Goal: Information Seeking & Learning: Learn about a topic

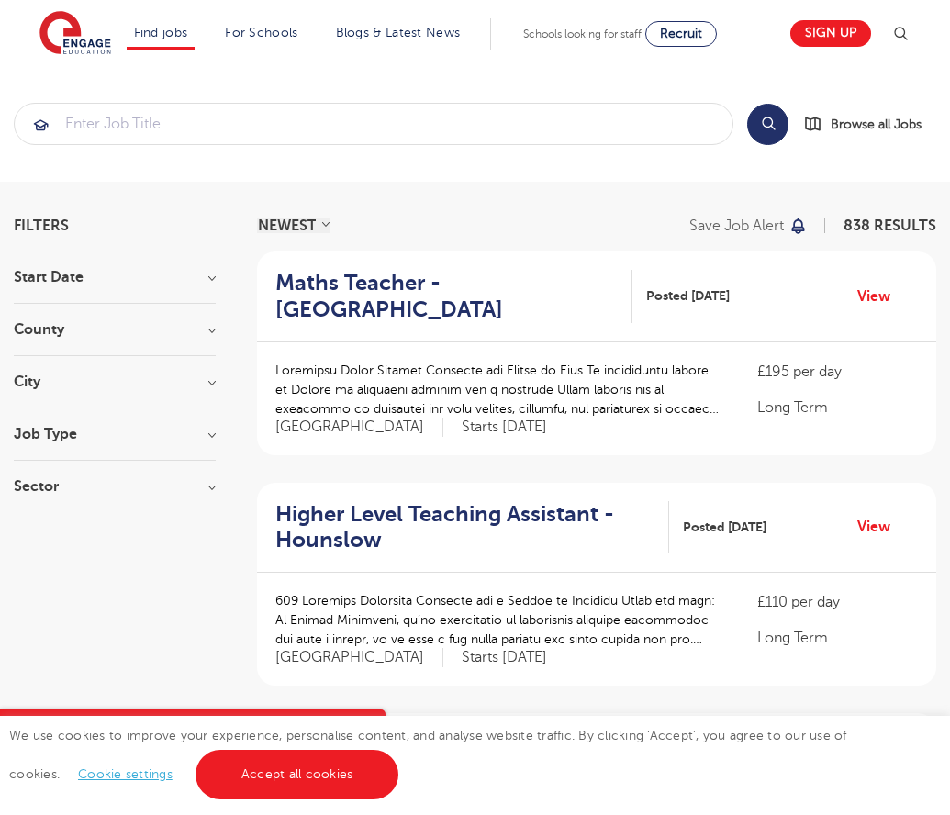
scroll to position [1800, 0]
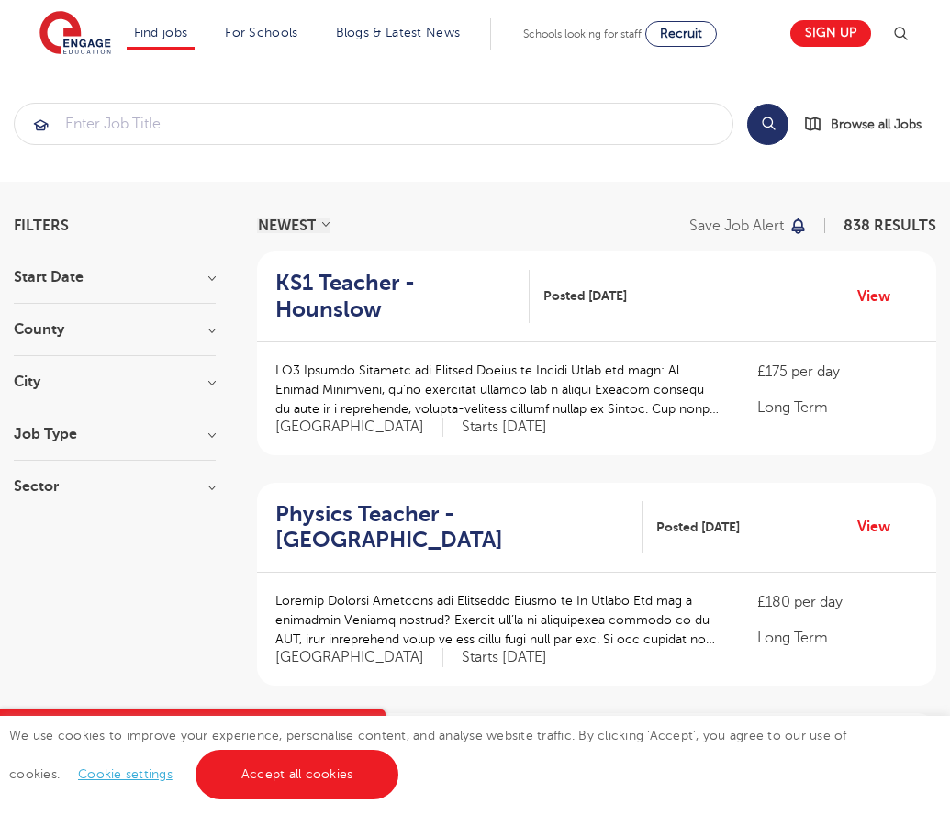
scroll to position [1800, 0]
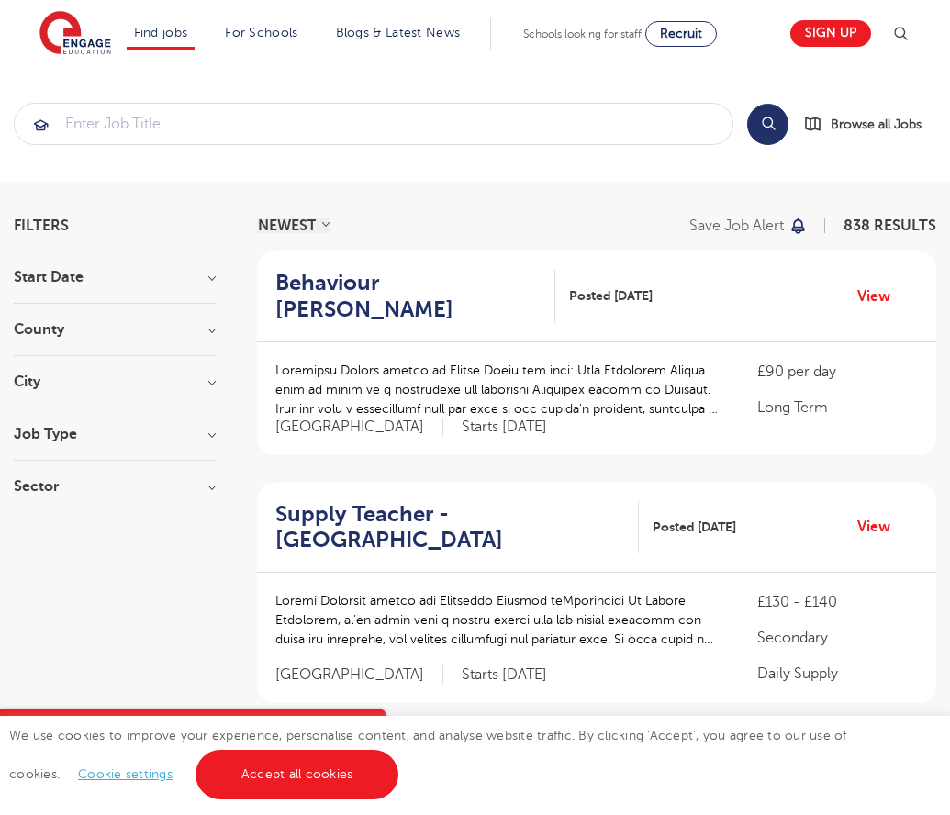
scroll to position [1818, 0]
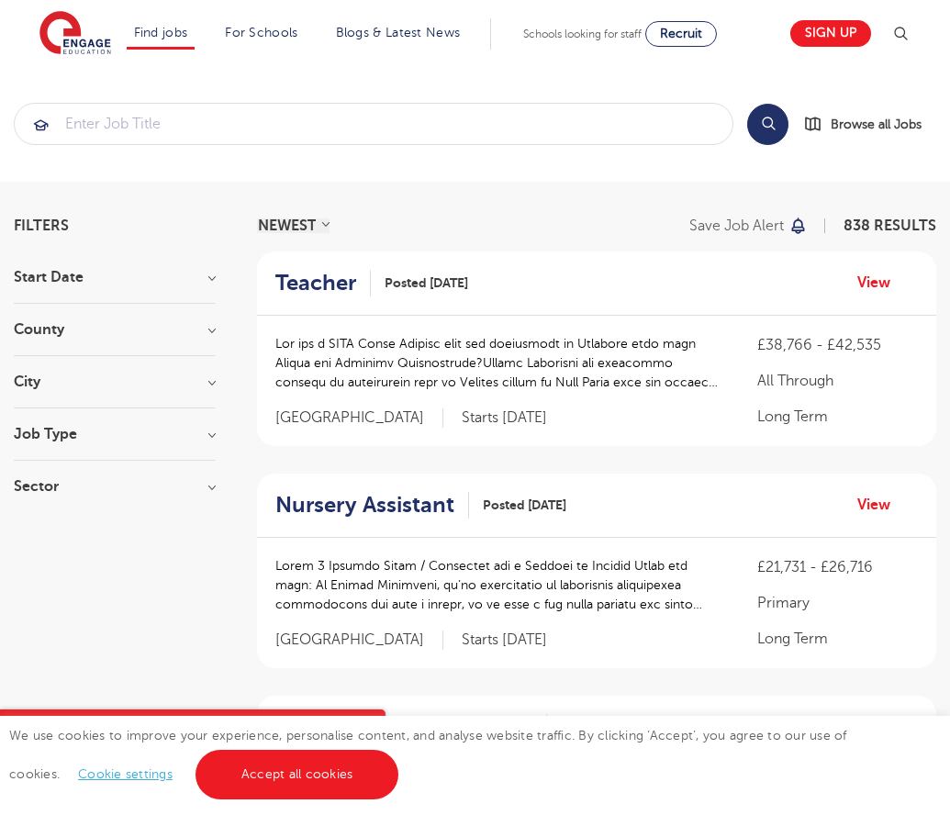
scroll to position [1846, 0]
